Goal: Transaction & Acquisition: Purchase product/service

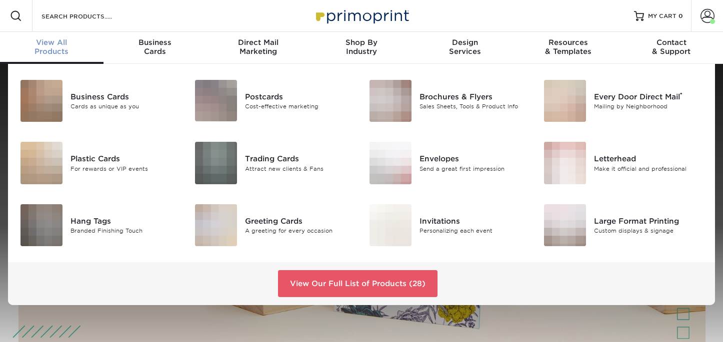
click at [48, 53] on div "View All Products" at bounding box center [51, 47] width 103 height 18
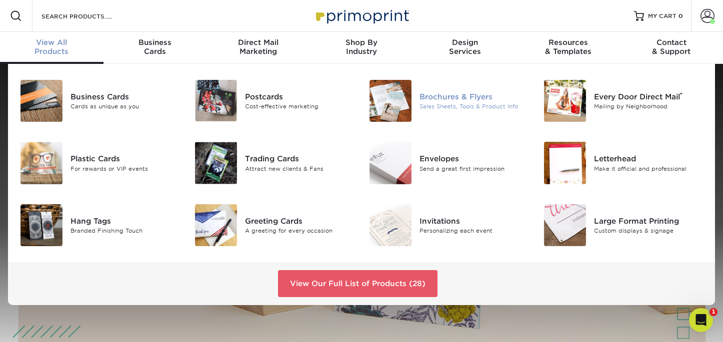
click at [479, 97] on div "Brochures & Flyers" at bounding box center [473, 96] width 109 height 11
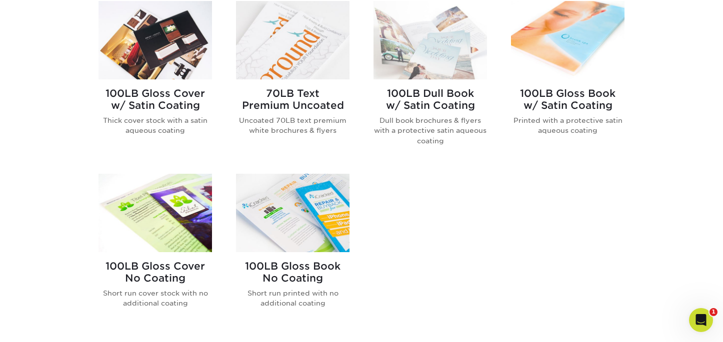
scroll to position [616, 0]
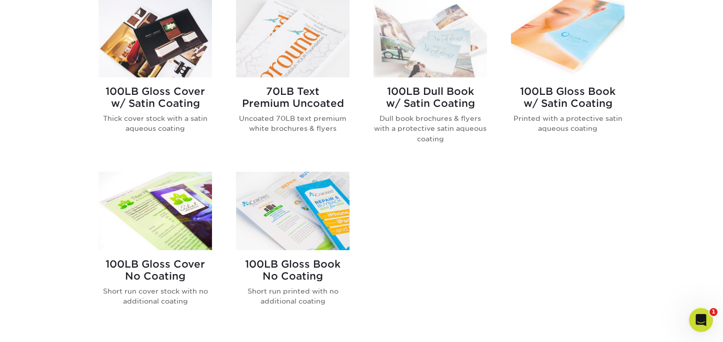
click at [309, 100] on h2 "70LB Text Premium Uncoated" at bounding box center [292, 97] width 113 height 24
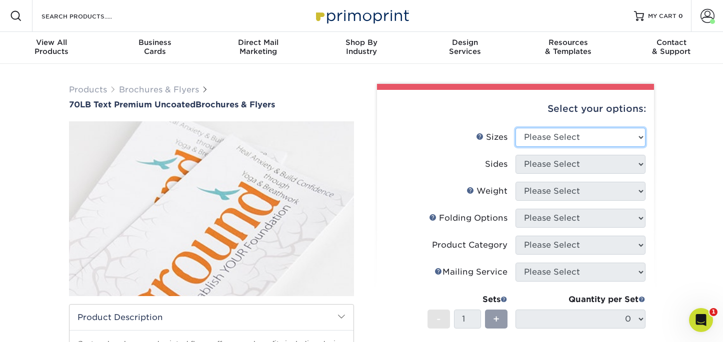
click at [586, 138] on select "Please Select 3.67" x 8.5" 4" x 6" 4" x 8.5" 4" x 9" 4.25" x 5.5" 4.25" x 11" 5…" at bounding box center [580, 137] width 130 height 19
select select "4.25x11.00"
click at [515, 128] on select "Please Select 3.67" x 8.5" 4" x 6" 4" x 8.5" 4" x 9" 4.25" x 5.5" 4.25" x 11" 5…" at bounding box center [580, 137] width 130 height 19
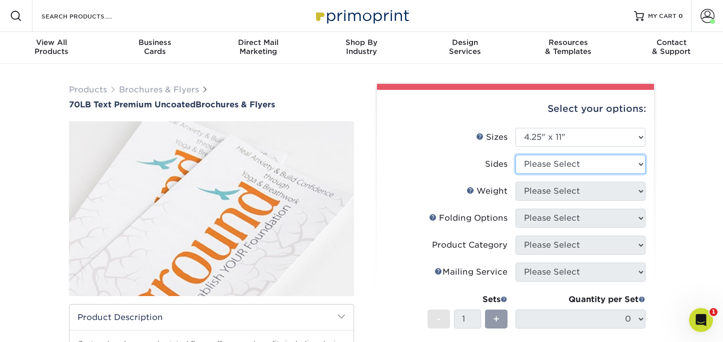
click at [600, 165] on select "Please Select Print Both Sides Print Front Only" at bounding box center [580, 164] width 130 height 19
select select "13abbda7-1d64-4f25-8bb2-c179b224825d"
click at [515, 155] on select "Please Select Print Both Sides Print Front Only" at bounding box center [580, 164] width 130 height 19
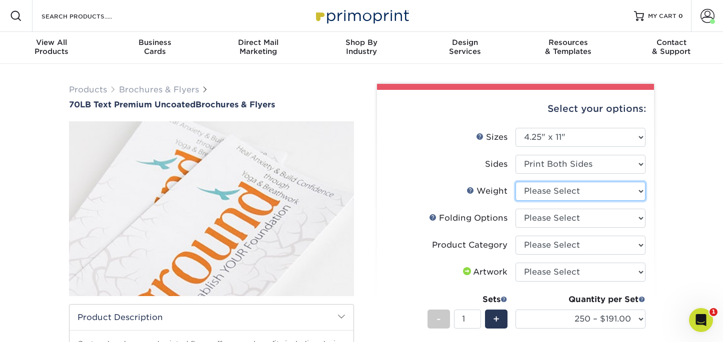
click at [639, 190] on select "Please Select 70LB" at bounding box center [580, 191] width 130 height 19
select select "70LB"
click at [515, 182] on select "Please Select 70LB" at bounding box center [580, 191] width 130 height 19
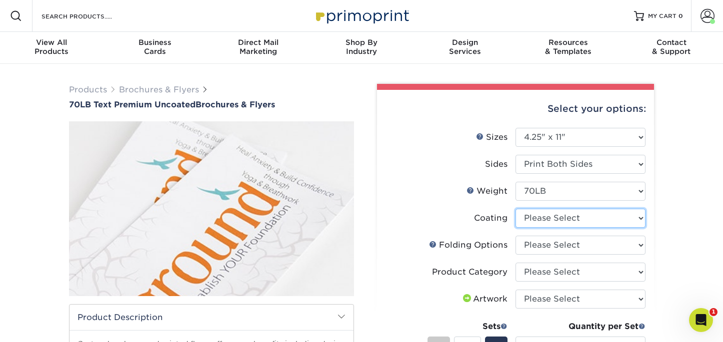
click at [633, 219] on select at bounding box center [580, 218] width 130 height 19
select select "3e7618de-abca-4bda-9f97-8b9129e913d8"
click at [515, 209] on select at bounding box center [580, 218] width 130 height 19
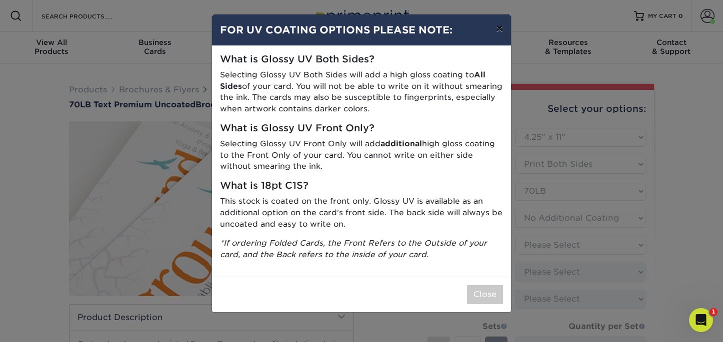
click at [501, 30] on button "×" at bounding box center [499, 28] width 23 height 28
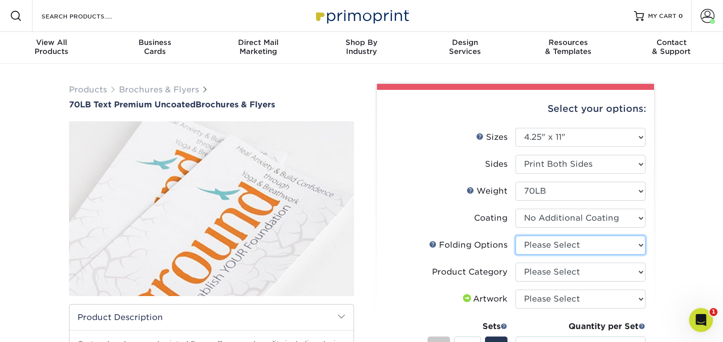
click at [640, 245] on select "Please Select FLAT - No Folding Roll Fold Tri-Fold / Letter Fold Z-Fold Half-Fo…" at bounding box center [580, 245] width 130 height 19
select select "9b1d5825-34d1-4721-9874-ed79abb003d7"
click at [515, 236] on select "Please Select FLAT - No Folding Roll Fold Tri-Fold / Letter Fold Z-Fold Half-Fo…" at bounding box center [580, 245] width 130 height 19
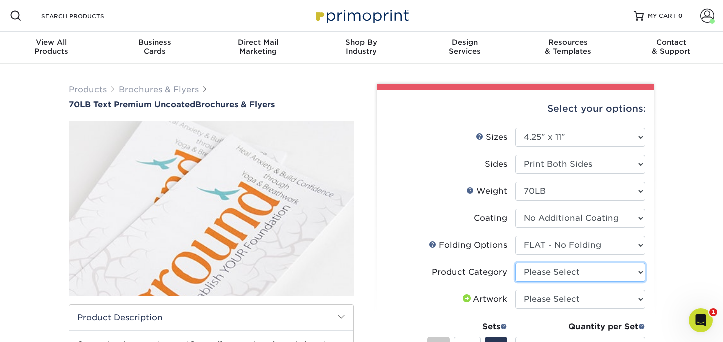
click at [640, 274] on select "Please Select Flyers and Brochures" at bounding box center [580, 272] width 130 height 19
select select "1a668080-6b7c-4174-b399-2c3833b27ef4"
click at [515, 263] on select "Please Select Flyers and Brochures" at bounding box center [580, 272] width 130 height 19
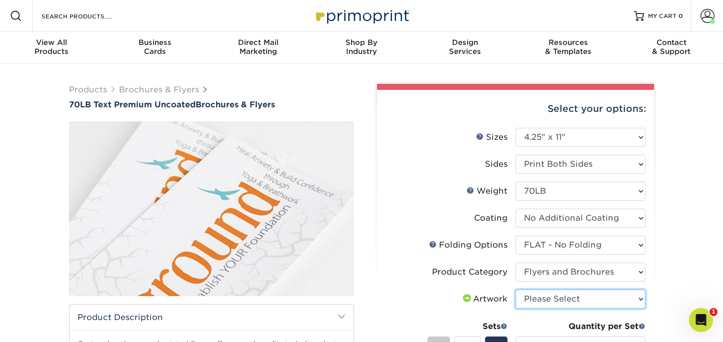
click at [613, 301] on select "Please Select I will upload files I need a design - $175" at bounding box center [580, 299] width 130 height 19
select select "upload"
click at [515, 290] on select "Please Select I will upload files I need a design - $175" at bounding box center [580, 299] width 130 height 19
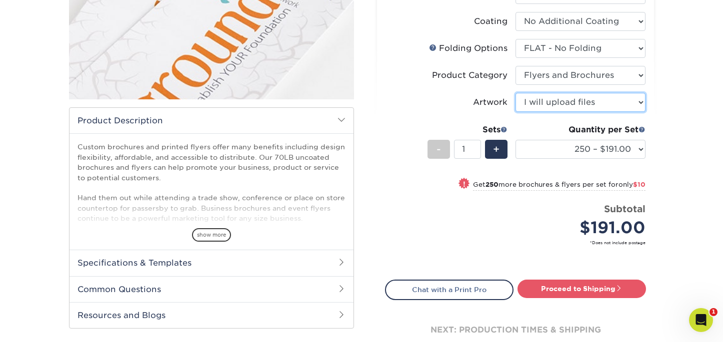
scroll to position [217, 0]
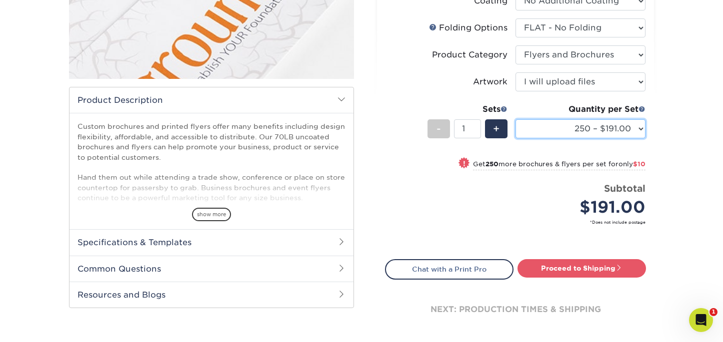
click at [636, 129] on select "250 – $191.00 500 – $201.00 1000 – $264.00 2000 – $302.00 2500 – $377.00 3000 –…" at bounding box center [580, 128] width 130 height 19
click at [515, 119] on select "250 – $191.00 500 – $201.00 1000 – $264.00 2000 – $302.00 2500 – $377.00 3000 –…" at bounding box center [580, 128] width 130 height 19
click at [626, 128] on select "250 – $191.00 500 – $201.00 1000 – $264.00 2000 – $302.00 2500 – $377.00 3000 –…" at bounding box center [580, 128] width 130 height 19
select select "1000 – $264.00"
click at [515, 119] on select "250 – $191.00 500 – $201.00 1000 – $264.00 2000 – $302.00 2500 – $377.00 3000 –…" at bounding box center [580, 128] width 130 height 19
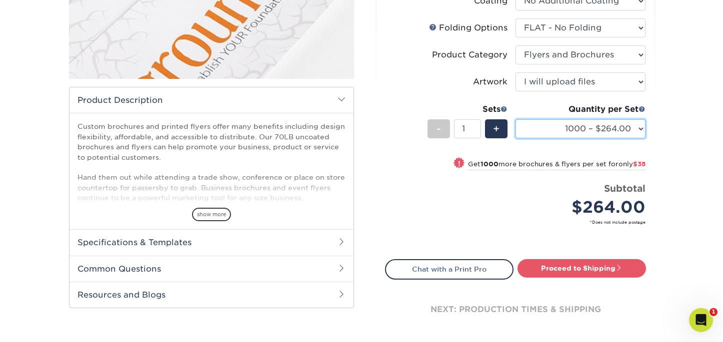
click at [626, 132] on select "250 – $191.00 500 – $201.00 1000 – $264.00 2000 – $302.00 2500 – $377.00 3000 –…" at bounding box center [580, 128] width 130 height 19
click at [422, 212] on div "Price per set $264.00" at bounding box center [450, 201] width 130 height 38
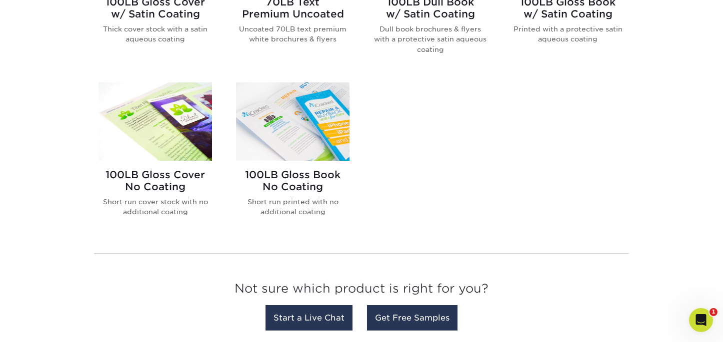
scroll to position [705, 0]
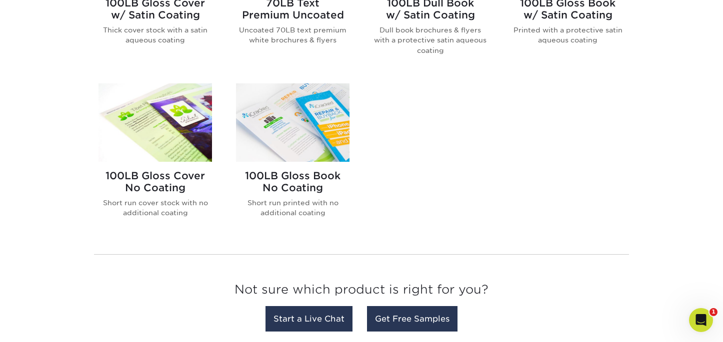
click at [158, 187] on h2 "100LB Gloss Cover No Coating" at bounding box center [154, 182] width 113 height 24
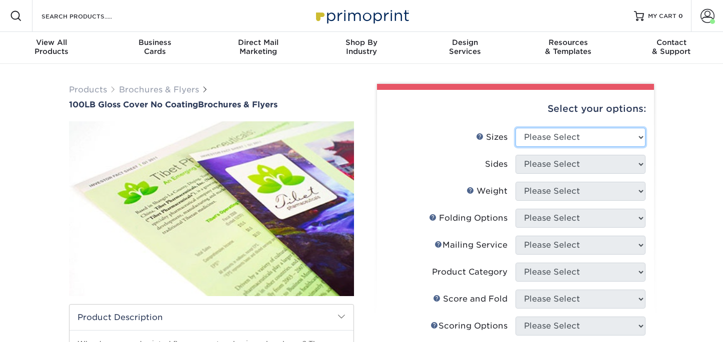
click at [594, 136] on select "Please Select 3.67" x 8.5" 4" x 8.5" 4" x 8.5" 4" x 11" 4" x 12" 4.25" x 11" 4.…" at bounding box center [580, 137] width 130 height 19
select select "4.25x11.00"
click at [515, 128] on select "Please Select 3.67" x 8.5" 4" x 8.5" 4" x 8.5" 4" x 11" 4" x 12" 4.25" x 11" 4.…" at bounding box center [580, 137] width 130 height 19
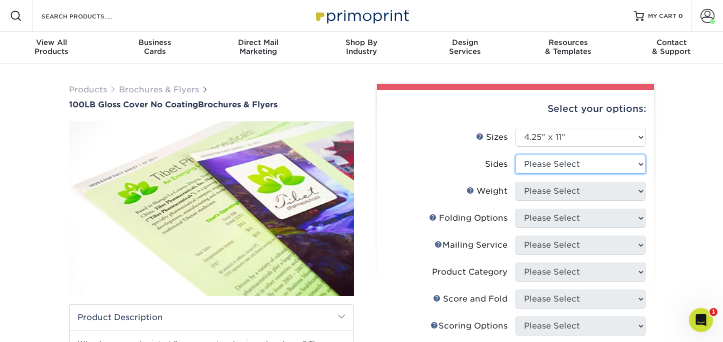
click at [603, 168] on select "Please Select Print Both Sides Print Front Only" at bounding box center [580, 164] width 130 height 19
select select "13abbda7-1d64-4f25-8bb2-c179b224825d"
click at [515, 155] on select "Please Select Print Both Sides Print Front Only" at bounding box center [580, 164] width 130 height 19
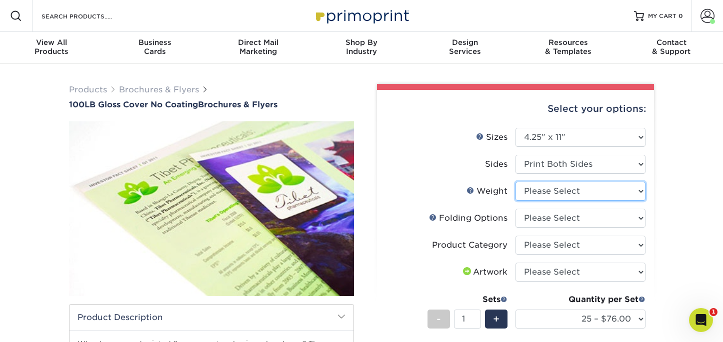
click at [606, 192] on select "Please Select 100LB" at bounding box center [580, 191] width 130 height 19
select select "100LB"
click at [515, 182] on select "Please Select 100LB" at bounding box center [580, 191] width 130 height 19
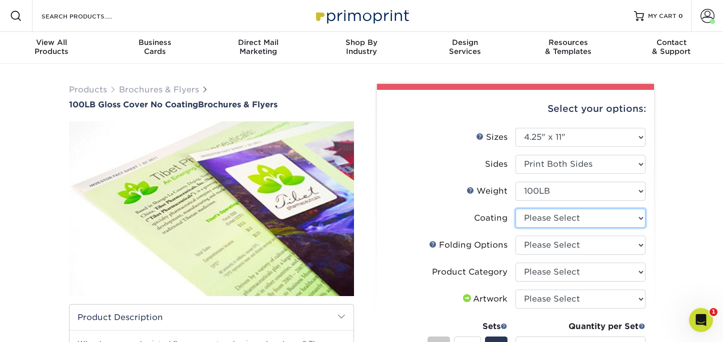
click at [613, 219] on select at bounding box center [580, 218] width 130 height 19
select select "3e7618de-abca-4bda-9f97-8b9129e913d8"
click at [515, 209] on select at bounding box center [580, 218] width 130 height 19
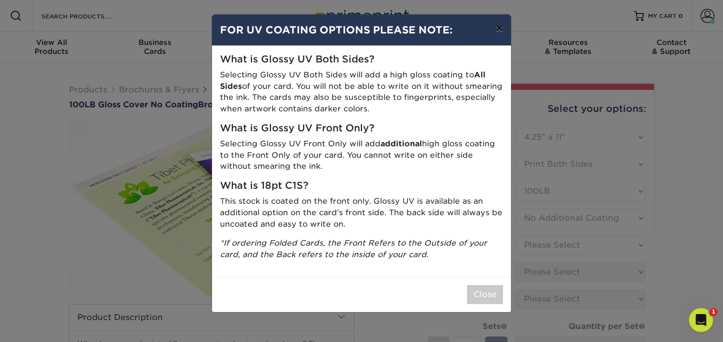
drag, startPoint x: 505, startPoint y: 27, endPoint x: 496, endPoint y: 29, distance: 8.9
click at [502, 27] on button "×" at bounding box center [499, 28] width 23 height 28
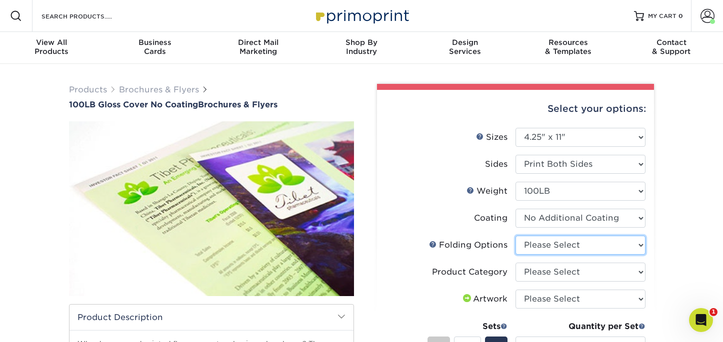
click at [629, 247] on select "Please Select FLAT - No Folding" at bounding box center [580, 245] width 130 height 19
select select "9b1d5825-34d1-4721-9874-ed79abb003d7"
click at [515, 236] on select "Please Select FLAT - No Folding" at bounding box center [580, 245] width 130 height 19
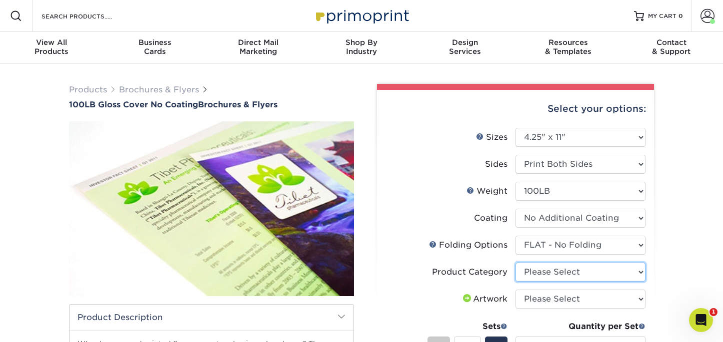
click at [622, 275] on select "Please Select Flyers and Brochures" at bounding box center [580, 272] width 130 height 19
select select "1a668080-6b7c-4174-b399-2c3833b27ef4"
click at [515, 263] on select "Please Select Flyers and Brochures" at bounding box center [580, 272] width 130 height 19
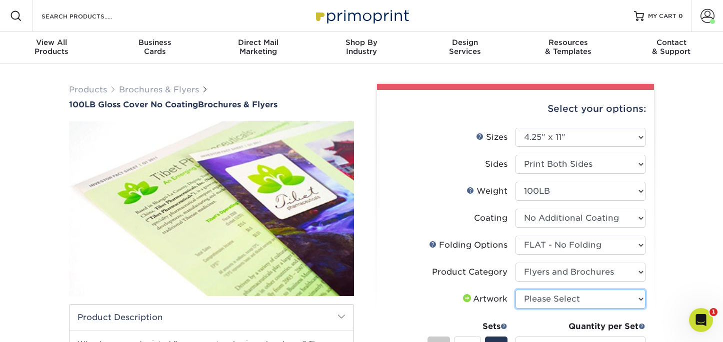
click at [621, 302] on select "Please Select I will upload files I need a design - $175" at bounding box center [580, 299] width 130 height 19
select select "upload"
click at [515, 290] on select "Please Select I will upload files I need a design - $175" at bounding box center [580, 299] width 130 height 19
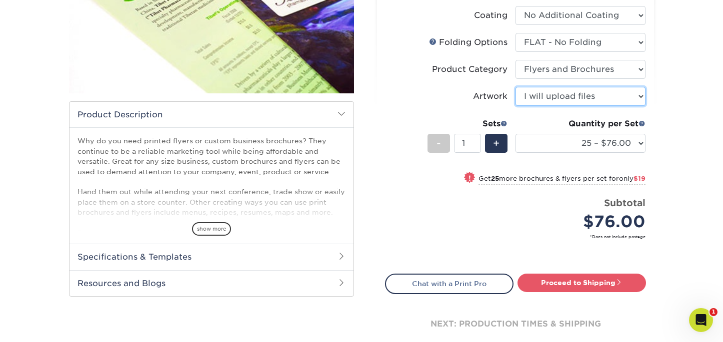
scroll to position [254, 0]
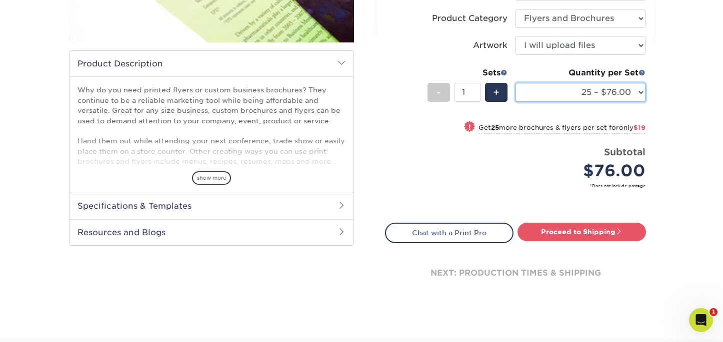
click at [634, 90] on select "25 – $76.00 50 – $95.00 75 – $111.00 100 – $121.00 250 – $156.00 500 – $204.00 …" at bounding box center [580, 92] width 130 height 19
